Goal: Information Seeking & Learning: Learn about a topic

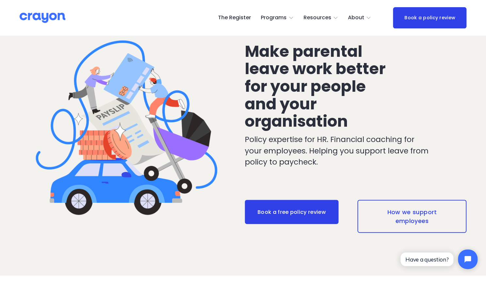
click at [0, 0] on span "Restart: Redundancy" at bounding box center [0, 0] width 0 height 0
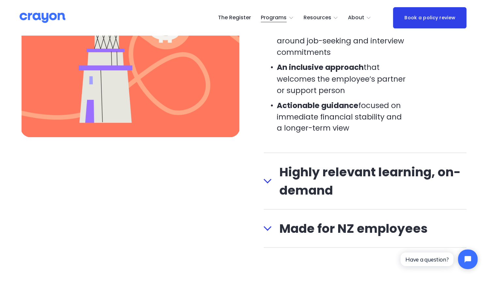
scroll to position [652, 0]
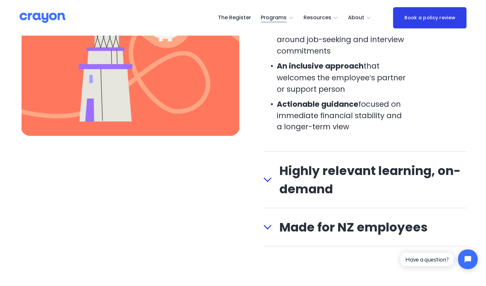
click at [289, 184] on span "Highly relevant learning, on-demand" at bounding box center [368, 179] width 195 height 37
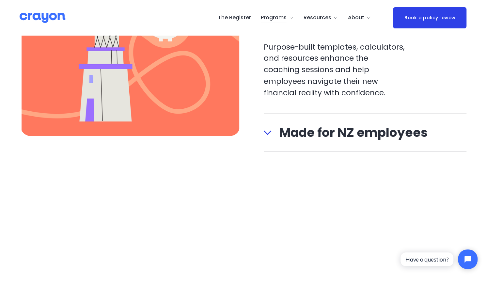
click at [285, 139] on span "Made for NZ employees" at bounding box center [368, 132] width 195 height 18
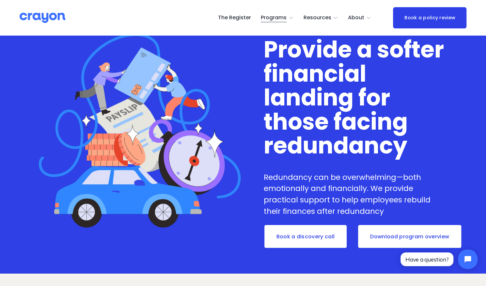
scroll to position [0, 0]
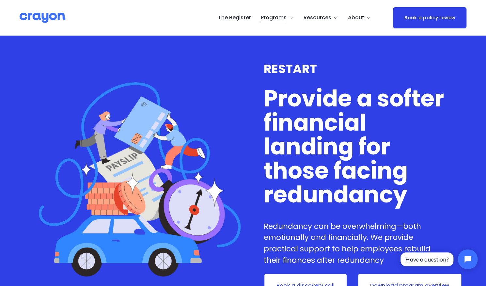
click at [0, 0] on span "Nest: Baby Prep" at bounding box center [0, 0] width 0 height 0
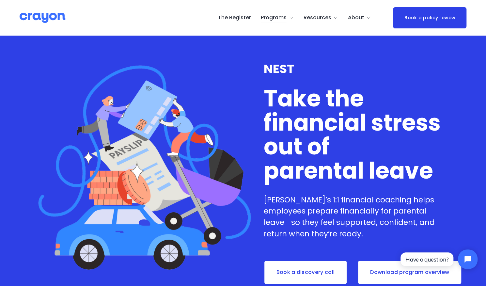
click at [0, 0] on span "Pulse: Annual Financial Health Check" at bounding box center [0, 0] width 0 height 0
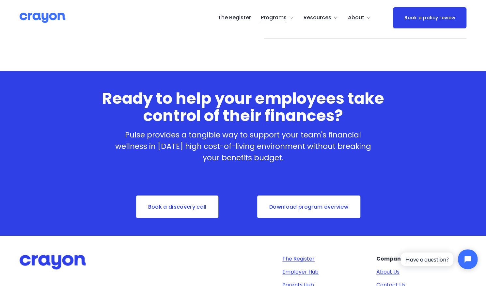
scroll to position [928, 0]
